Goal: Task Accomplishment & Management: Use online tool/utility

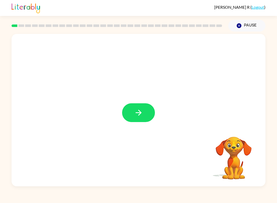
click at [144, 114] on button "button" at bounding box center [138, 112] width 33 height 19
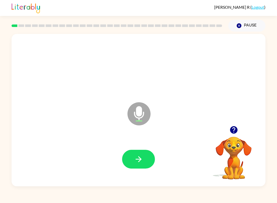
click at [141, 120] on icon at bounding box center [139, 113] width 23 height 23
click at [142, 153] on button "button" at bounding box center [138, 159] width 33 height 19
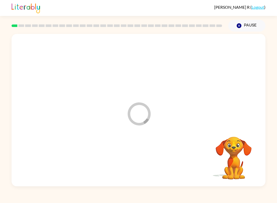
click at [260, 21] on button "Pause Pause" at bounding box center [246, 26] width 37 height 12
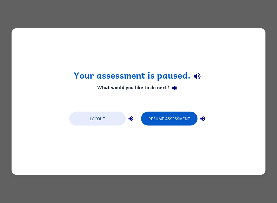
click at [163, 118] on button "Resume Assessment" at bounding box center [169, 119] width 56 height 14
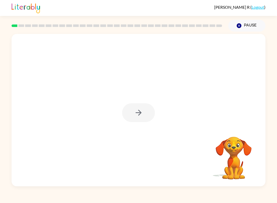
click at [144, 117] on div at bounding box center [138, 112] width 33 height 19
click at [147, 113] on button "button" at bounding box center [138, 112] width 33 height 19
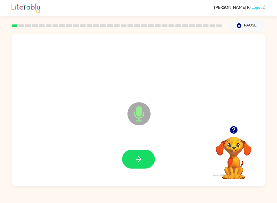
click at [140, 165] on button "button" at bounding box center [138, 159] width 33 height 19
click at [136, 157] on icon "button" at bounding box center [138, 158] width 9 height 9
click at [140, 162] on icon "button" at bounding box center [138, 158] width 9 height 9
click at [134, 164] on button "button" at bounding box center [138, 159] width 33 height 19
click at [137, 163] on icon "button" at bounding box center [138, 158] width 9 height 9
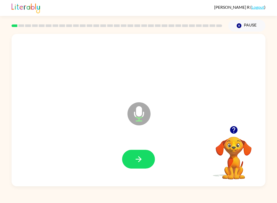
click at [146, 160] on button "button" at bounding box center [138, 159] width 33 height 19
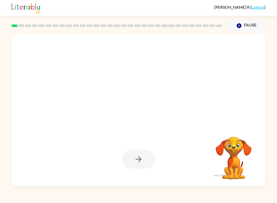
click at [141, 162] on div at bounding box center [138, 159] width 33 height 19
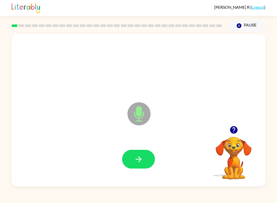
click at [143, 158] on icon "button" at bounding box center [138, 158] width 9 height 9
click at [138, 163] on icon "button" at bounding box center [138, 158] width 9 height 9
click at [144, 164] on button "button" at bounding box center [138, 159] width 33 height 19
click at [140, 163] on icon "button" at bounding box center [138, 158] width 9 height 9
click at [139, 164] on button "button" at bounding box center [138, 159] width 33 height 19
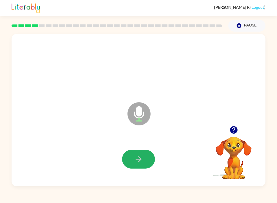
click at [136, 156] on icon "button" at bounding box center [138, 158] width 9 height 9
click at [142, 165] on button "button" at bounding box center [138, 159] width 33 height 19
click at [138, 164] on button "button" at bounding box center [138, 159] width 33 height 19
click at [142, 164] on button "button" at bounding box center [138, 159] width 33 height 19
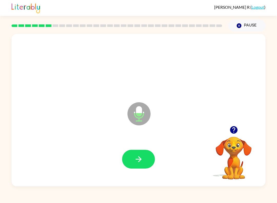
click at [137, 160] on icon "button" at bounding box center [138, 158] width 9 height 9
click at [138, 159] on icon "button" at bounding box center [138, 158] width 9 height 9
click at [141, 165] on button "button" at bounding box center [138, 159] width 33 height 19
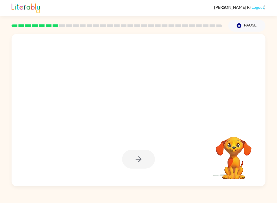
click at [155, 156] on div at bounding box center [139, 159] width 244 height 44
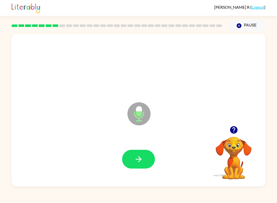
click at [140, 162] on icon "button" at bounding box center [138, 158] width 9 height 9
click at [137, 166] on button "button" at bounding box center [138, 159] width 33 height 19
click at [142, 164] on button "button" at bounding box center [138, 159] width 33 height 19
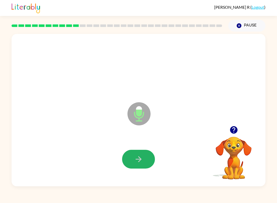
click at [141, 163] on icon "button" at bounding box center [138, 158] width 9 height 9
click at [143, 159] on button "button" at bounding box center [138, 159] width 33 height 19
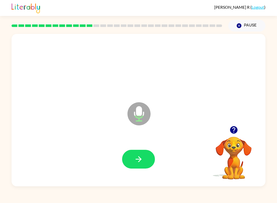
click at [142, 163] on icon "button" at bounding box center [138, 158] width 9 height 9
click at [140, 159] on icon "button" at bounding box center [138, 159] width 6 height 6
click at [137, 158] on icon "button" at bounding box center [138, 158] width 9 height 9
click at [136, 161] on icon "button" at bounding box center [138, 158] width 9 height 9
click at [134, 168] on button "button" at bounding box center [138, 159] width 33 height 19
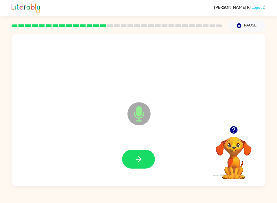
click at [138, 166] on button "button" at bounding box center [138, 159] width 33 height 19
click at [134, 166] on button "button" at bounding box center [138, 159] width 33 height 19
click at [137, 155] on icon "button" at bounding box center [138, 158] width 9 height 9
click at [132, 177] on div at bounding box center [139, 159] width 244 height 44
click at [136, 162] on icon "button" at bounding box center [138, 158] width 9 height 9
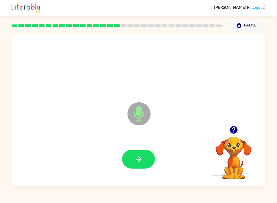
click at [145, 163] on button "button" at bounding box center [138, 159] width 33 height 19
click at [146, 160] on button "button" at bounding box center [138, 159] width 33 height 19
click at [138, 163] on icon "button" at bounding box center [138, 158] width 9 height 9
click at [140, 161] on icon "button" at bounding box center [138, 158] width 9 height 9
click at [141, 162] on icon "button" at bounding box center [138, 158] width 9 height 9
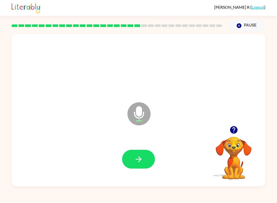
click at [125, 153] on button "button" at bounding box center [138, 159] width 33 height 19
click at [140, 162] on icon "button" at bounding box center [138, 158] width 9 height 9
click at [144, 160] on button "button" at bounding box center [138, 159] width 33 height 19
click at [140, 165] on button "button" at bounding box center [138, 159] width 33 height 19
click at [138, 165] on button "button" at bounding box center [138, 159] width 33 height 19
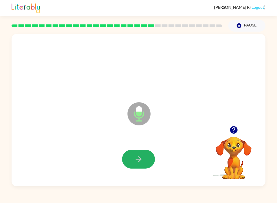
click at [136, 162] on icon "button" at bounding box center [138, 158] width 9 height 9
click at [138, 161] on icon "button" at bounding box center [138, 158] width 9 height 9
click at [141, 159] on icon "button" at bounding box center [138, 159] width 6 height 6
click at [138, 160] on icon "button" at bounding box center [138, 158] width 9 height 9
click at [138, 162] on icon "button" at bounding box center [138, 158] width 9 height 9
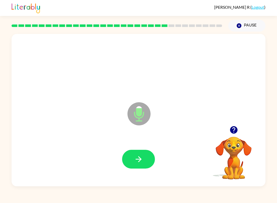
click at [135, 154] on button "button" at bounding box center [138, 159] width 33 height 19
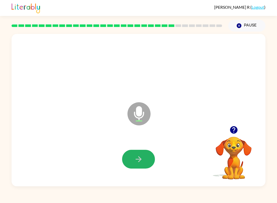
click at [146, 163] on button "button" at bounding box center [138, 159] width 33 height 19
click at [134, 162] on button "button" at bounding box center [138, 159] width 33 height 19
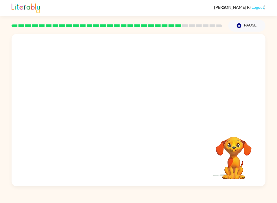
click at [151, 111] on div at bounding box center [139, 80] width 254 height 92
click at [245, 20] on button "Pause Pause" at bounding box center [246, 26] width 37 height 12
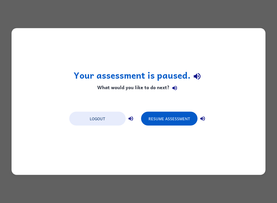
click at [162, 124] on button "Resume Assessment" at bounding box center [169, 119] width 56 height 14
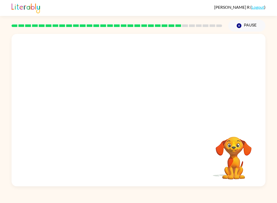
click at [238, 26] on icon "button" at bounding box center [239, 25] width 5 height 5
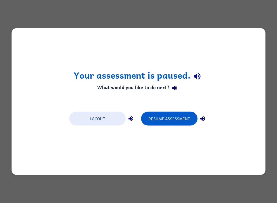
click at [159, 115] on button "Resume Assessment" at bounding box center [169, 119] width 56 height 14
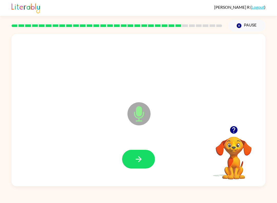
click at [136, 162] on icon "button" at bounding box center [138, 158] width 9 height 9
click at [133, 163] on button "button" at bounding box center [138, 159] width 33 height 19
click at [144, 160] on button "button" at bounding box center [138, 159] width 33 height 19
click at [141, 162] on icon "button" at bounding box center [138, 158] width 9 height 9
click at [139, 163] on icon "button" at bounding box center [138, 158] width 9 height 9
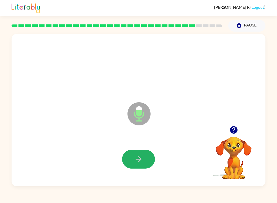
click at [136, 160] on icon "button" at bounding box center [138, 158] width 9 height 9
click at [139, 163] on icon "button" at bounding box center [138, 158] width 9 height 9
click at [137, 162] on icon "button" at bounding box center [138, 158] width 9 height 9
click at [140, 163] on icon "button" at bounding box center [138, 158] width 9 height 9
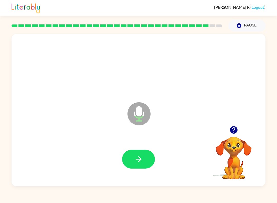
click at [136, 166] on button "button" at bounding box center [138, 159] width 33 height 19
click at [136, 167] on button "button" at bounding box center [138, 159] width 33 height 19
click at [138, 166] on button "button" at bounding box center [138, 159] width 33 height 19
click at [135, 163] on icon "button" at bounding box center [138, 158] width 9 height 9
click at [138, 160] on icon "button" at bounding box center [138, 158] width 9 height 9
